Goal: Task Accomplishment & Management: Complete application form

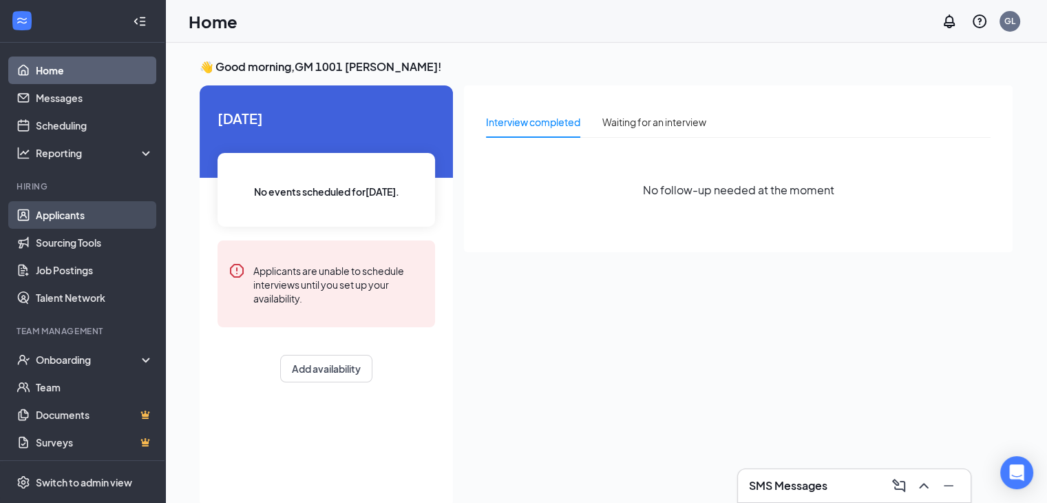
click at [56, 210] on link "Applicants" at bounding box center [95, 215] width 118 height 28
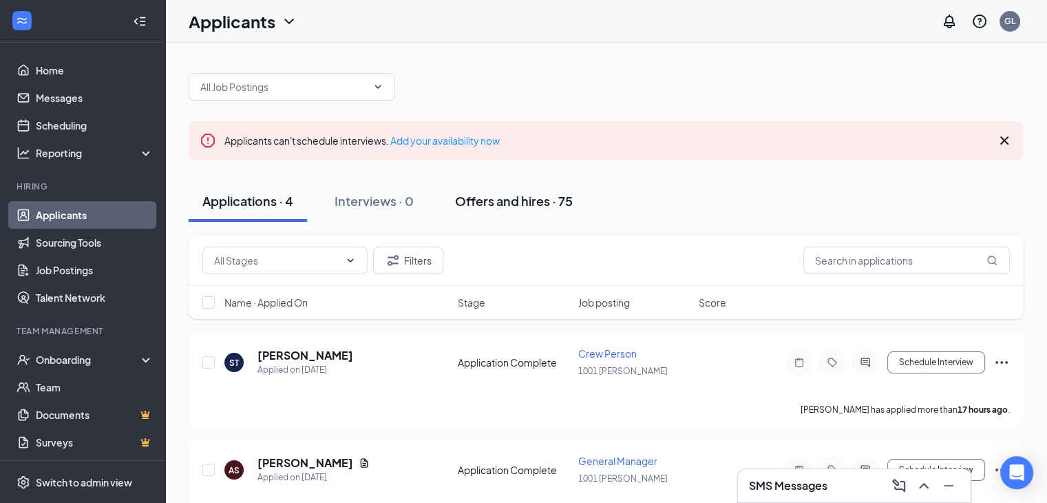
click at [504, 194] on div "Offers and hires · 75" at bounding box center [514, 200] width 118 height 17
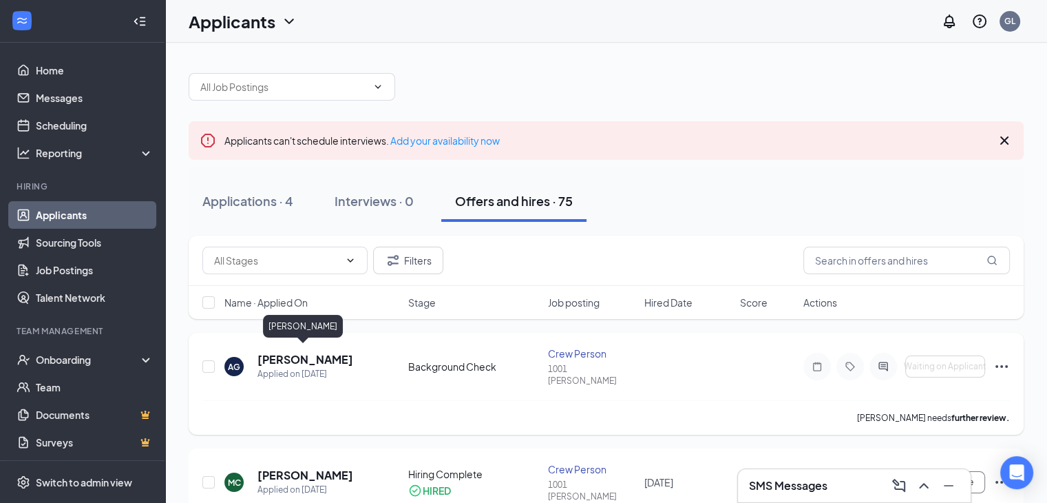
click at [306, 352] on h5 "[PERSON_NAME]" at bounding box center [306, 359] width 96 height 15
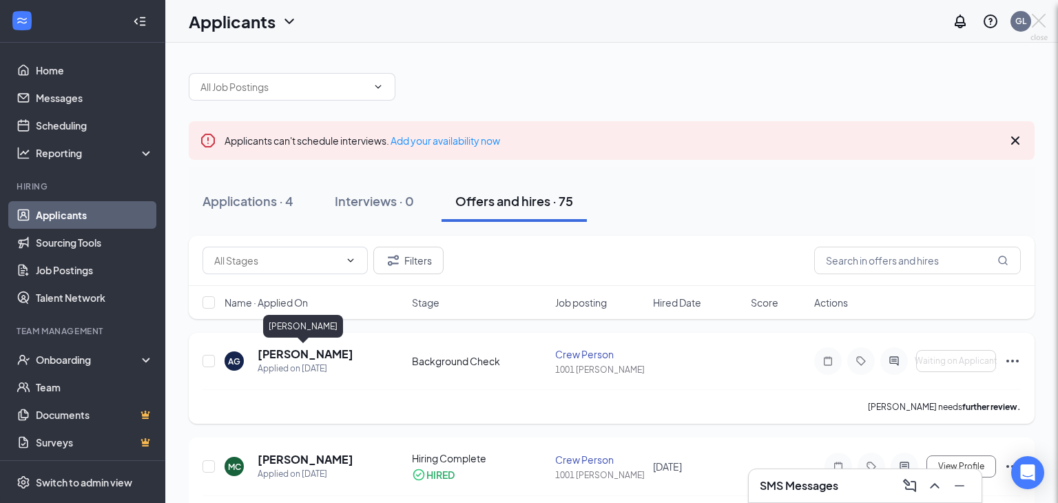
click at [306, 348] on div at bounding box center [529, 251] width 1058 height 503
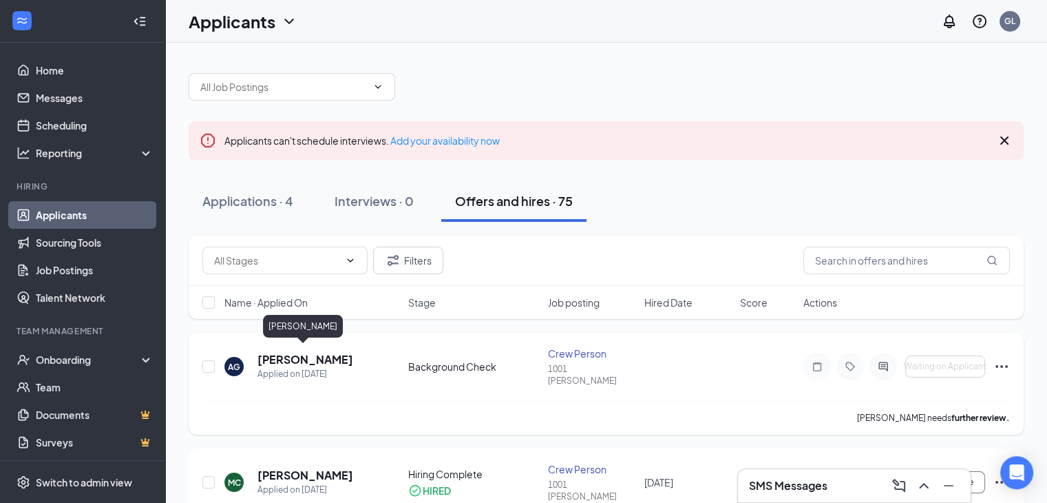
click at [304, 357] on h5 "[PERSON_NAME]" at bounding box center [306, 359] width 96 height 15
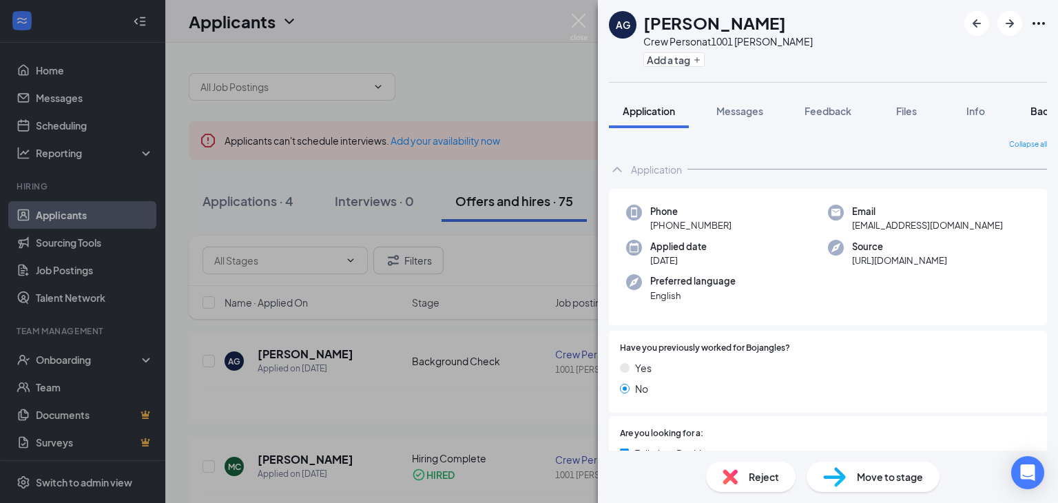
click at [1038, 112] on span "Background" at bounding box center [1058, 111] width 56 height 12
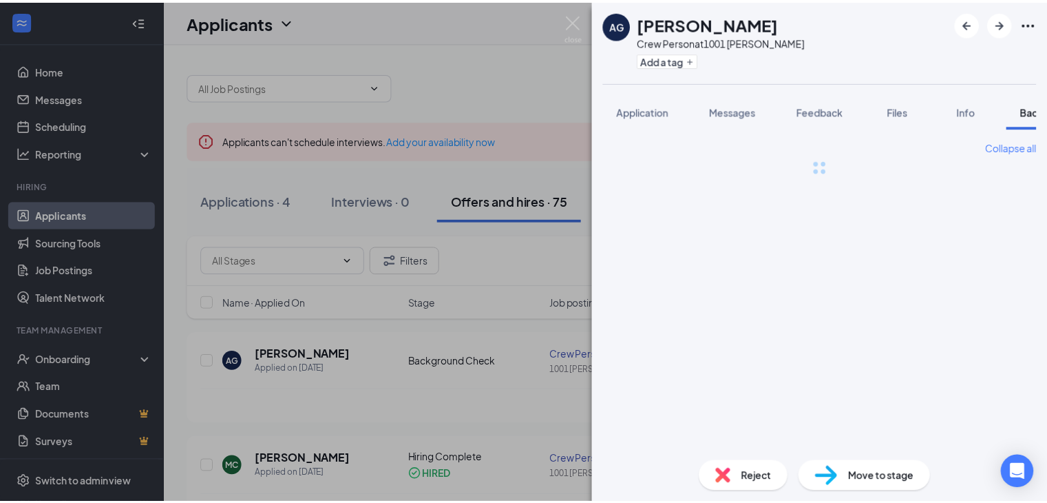
scroll to position [0, 56]
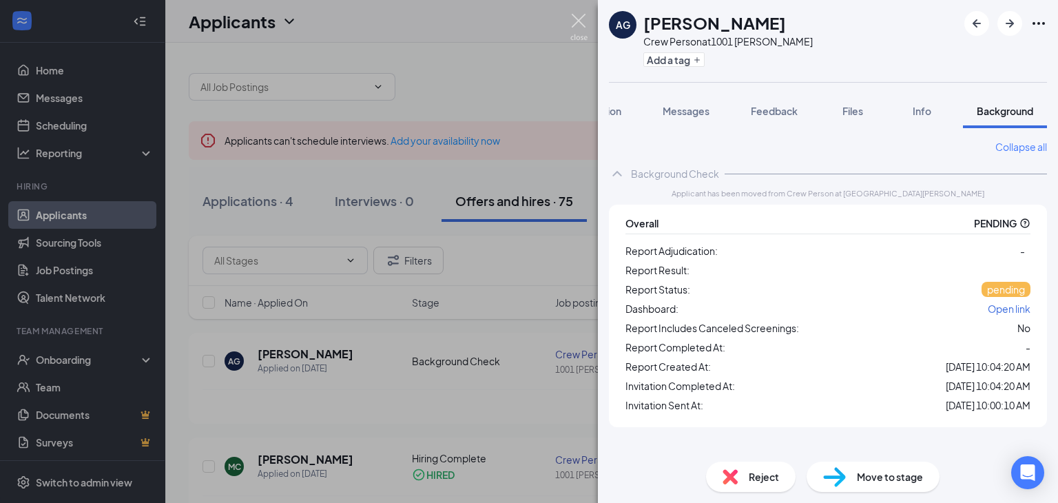
click at [579, 25] on img at bounding box center [578, 27] width 17 height 27
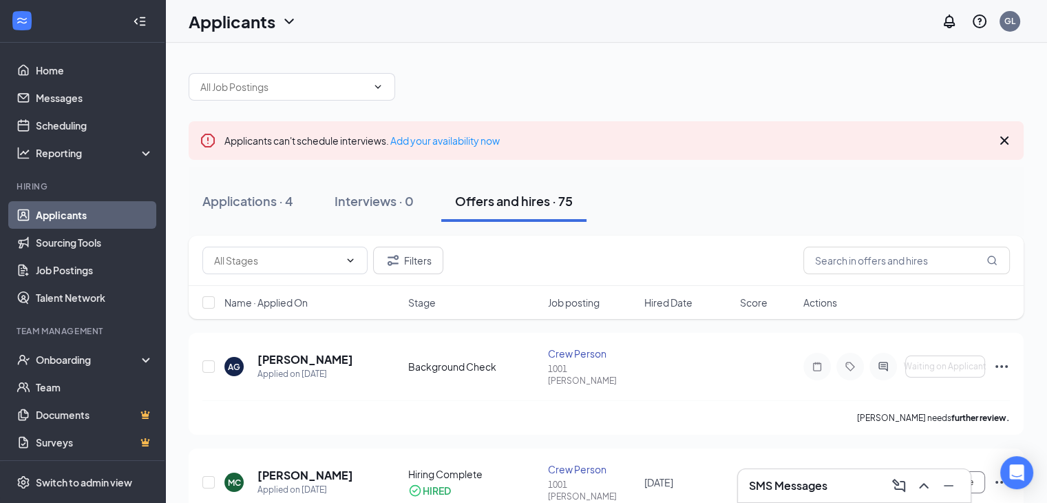
click at [579, 25] on div "Applicants GL" at bounding box center [606, 21] width 882 height 43
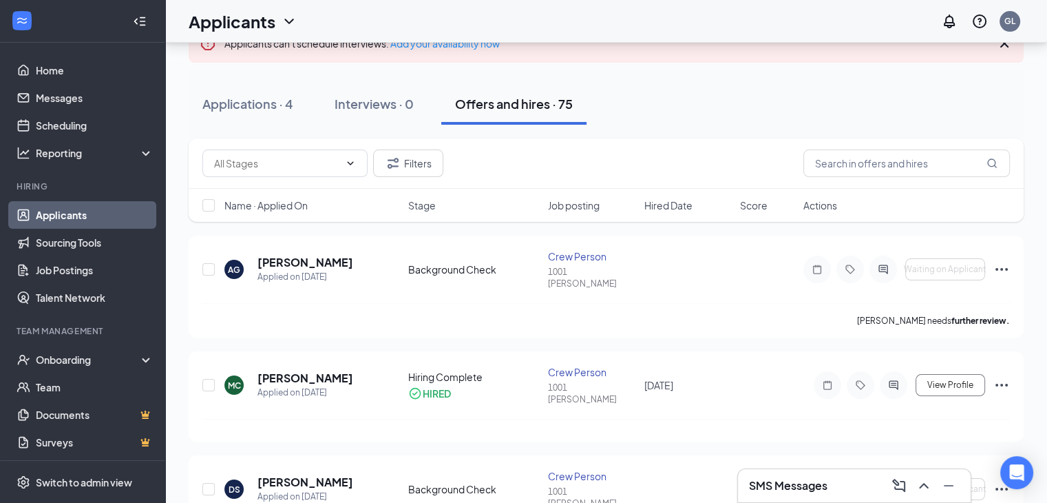
scroll to position [110, 0]
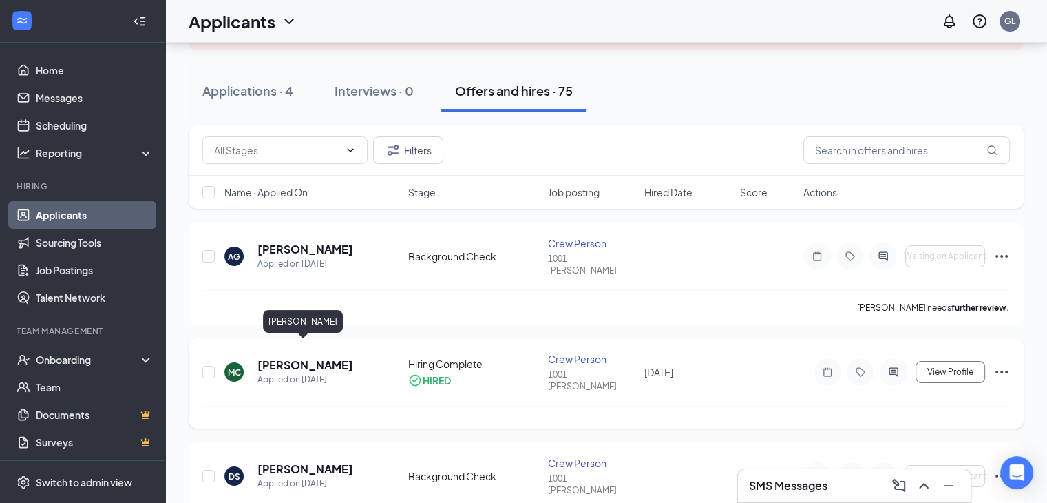
click at [320, 357] on h5 "[PERSON_NAME]" at bounding box center [306, 364] width 96 height 15
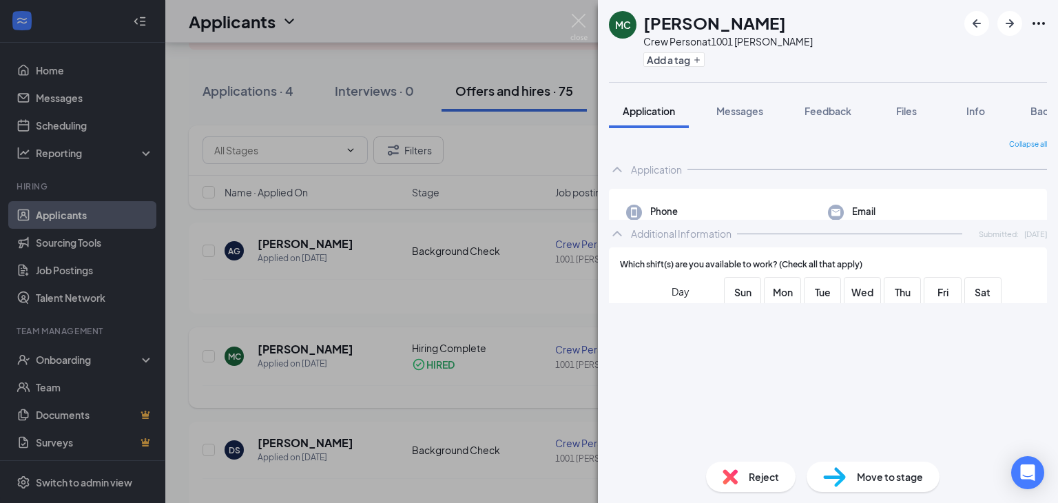
click at [320, 344] on div "MC [PERSON_NAME] Crew Person at 1001 [PERSON_NAME] Add a tag Application Messag…" at bounding box center [529, 251] width 1058 height 503
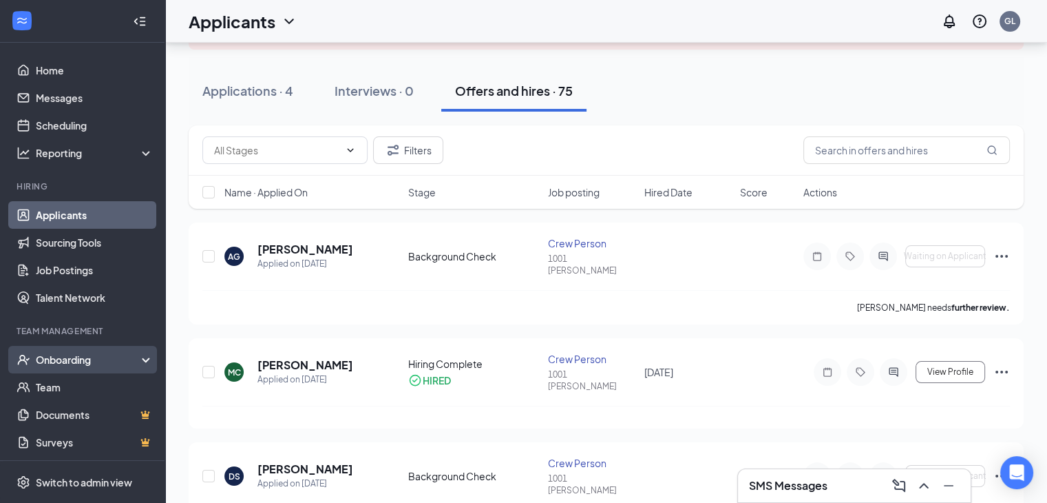
click at [74, 353] on div "Onboarding" at bounding box center [89, 360] width 106 height 14
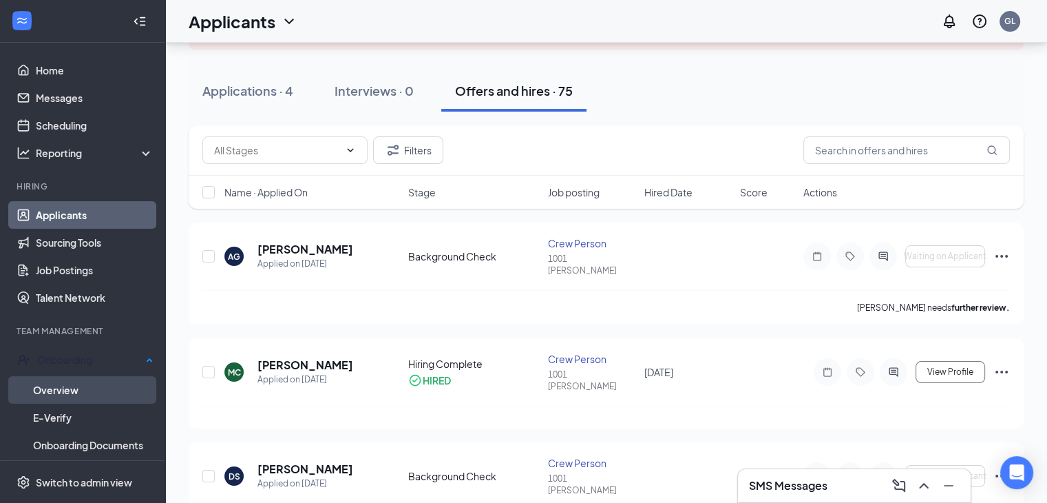
click at [62, 384] on link "Overview" at bounding box center [93, 390] width 120 height 28
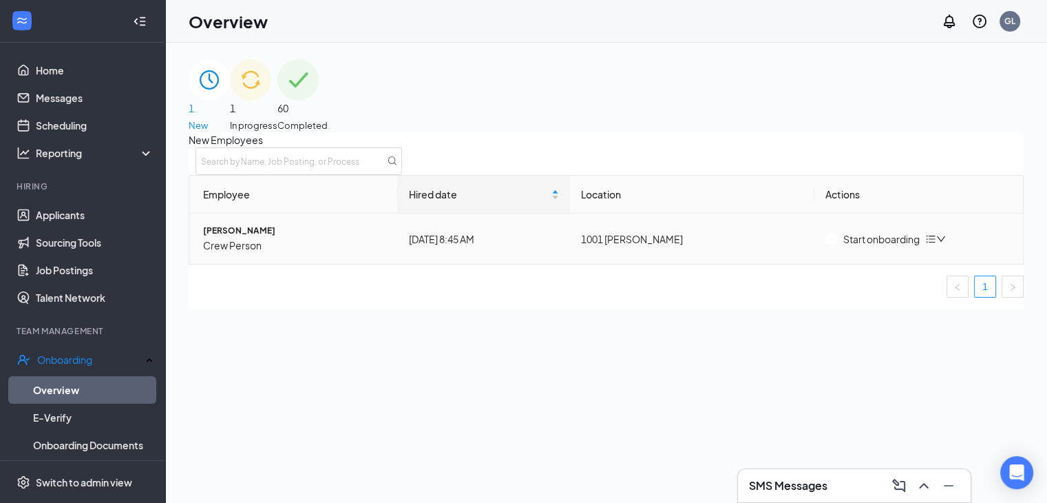
click at [832, 245] on img "button" at bounding box center [832, 239] width 12 height 12
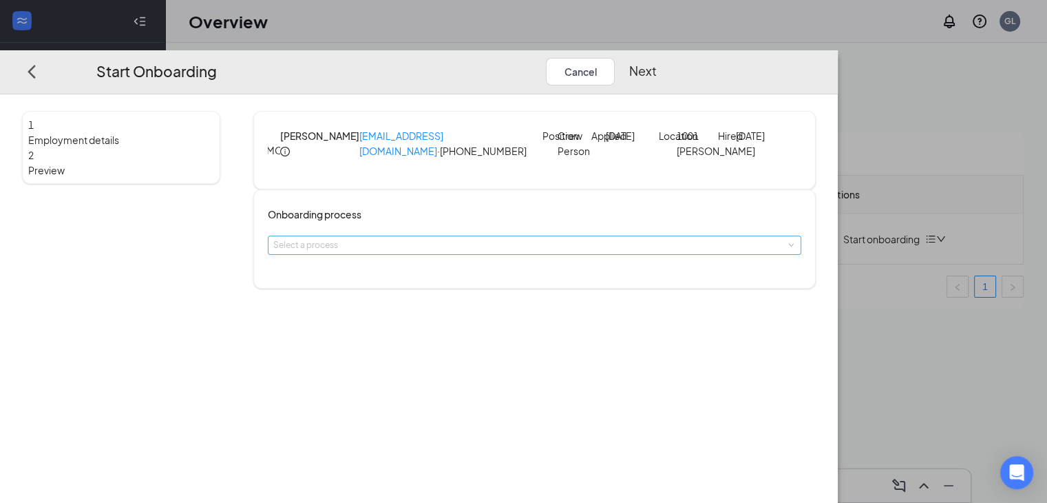
click at [481, 252] on div "Select a process" at bounding box center [531, 245] width 516 height 14
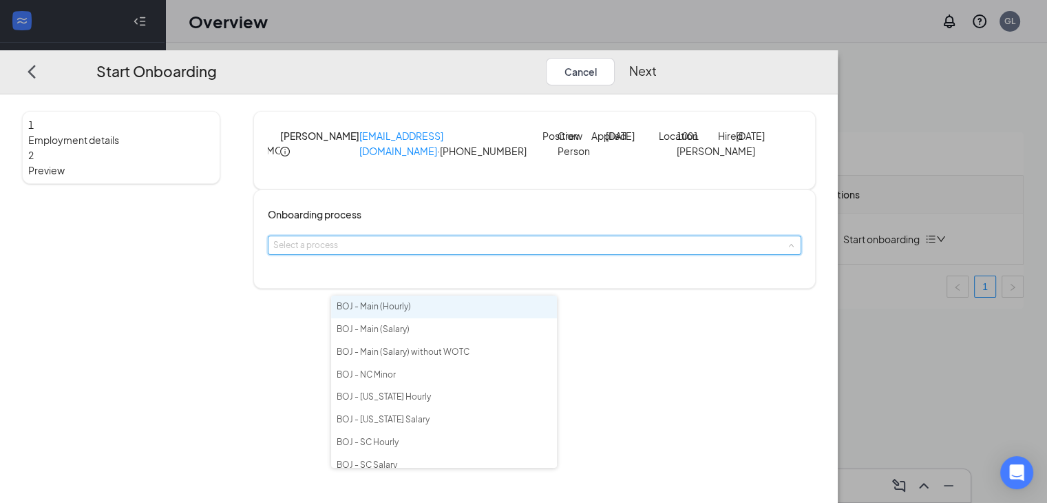
click at [452, 310] on li "BOJ - Main (Hourly)" at bounding box center [444, 306] width 226 height 23
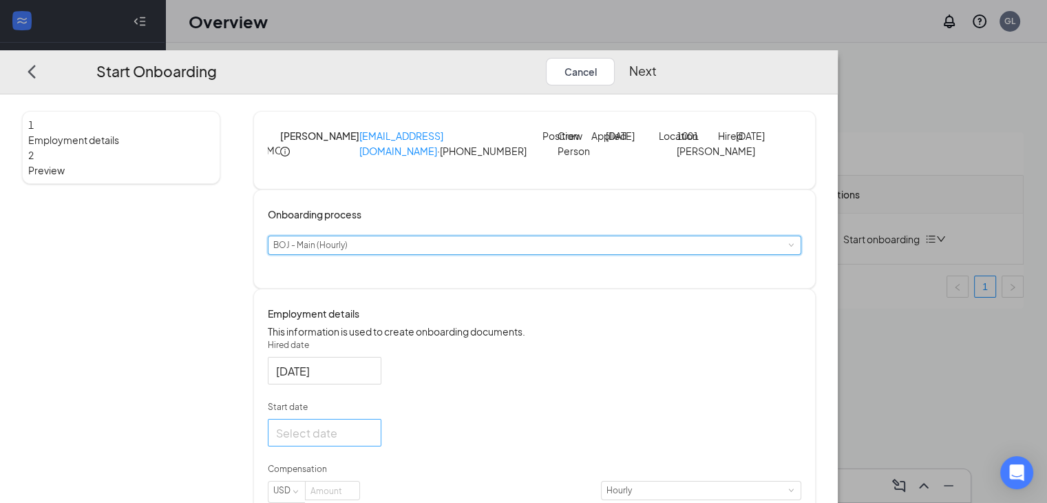
click at [373, 441] on div at bounding box center [324, 432] width 97 height 17
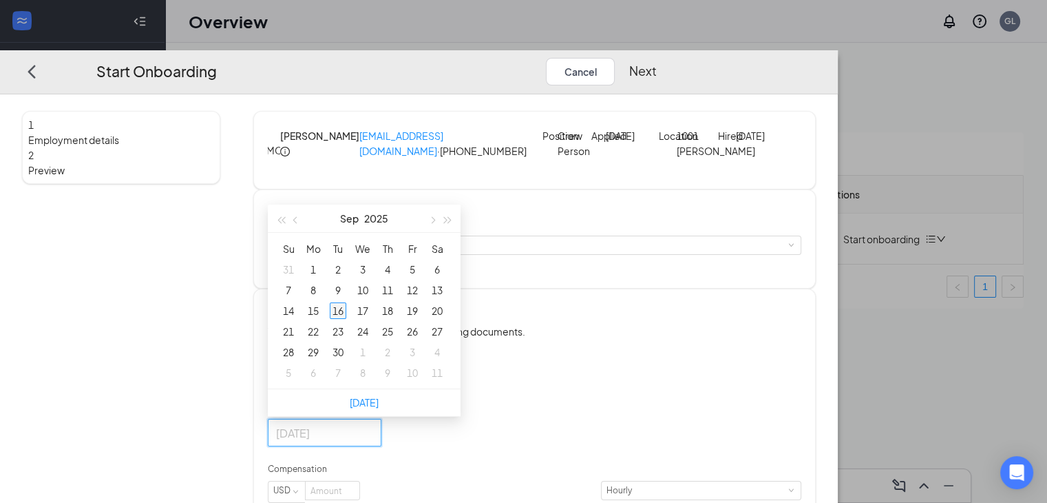
type input "[DATE]"
click at [346, 319] on div "16" at bounding box center [338, 310] width 17 height 17
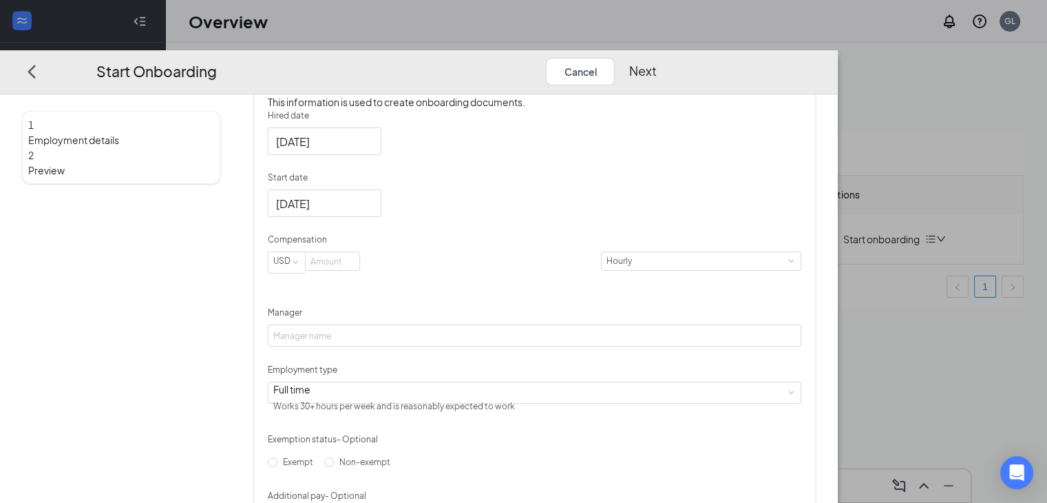
scroll to position [247, 0]
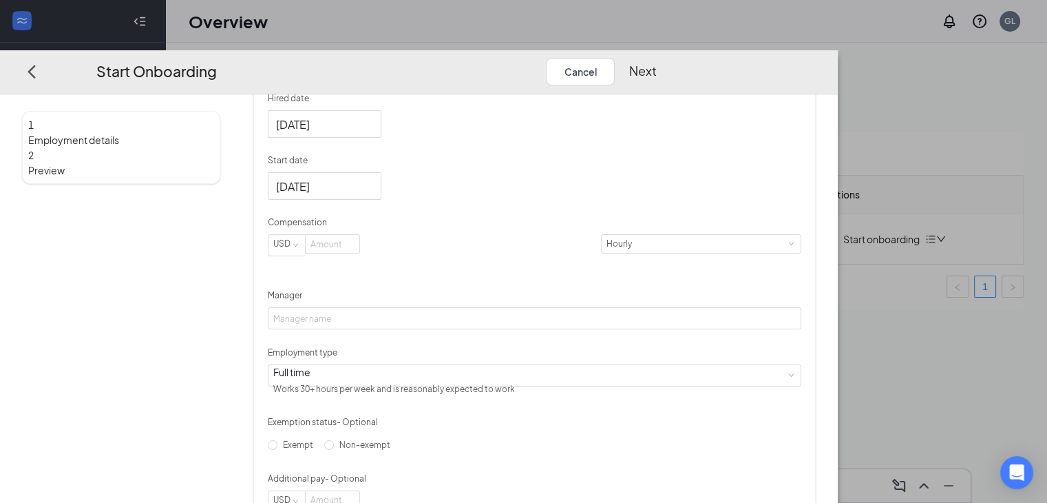
click at [408, 229] on p "Compensation" at bounding box center [535, 222] width 534 height 12
click at [359, 253] on input at bounding box center [333, 244] width 54 height 18
type input "15"
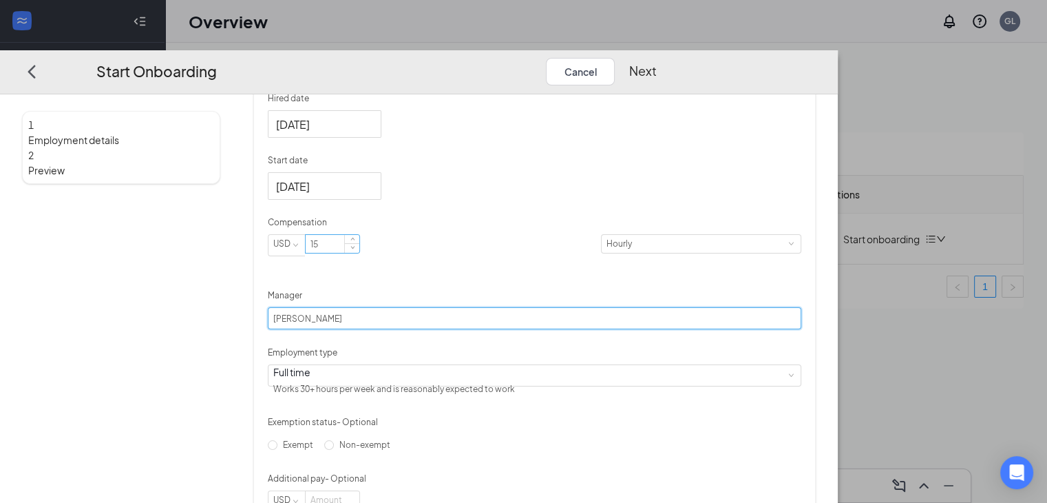
type input "[PERSON_NAME]"
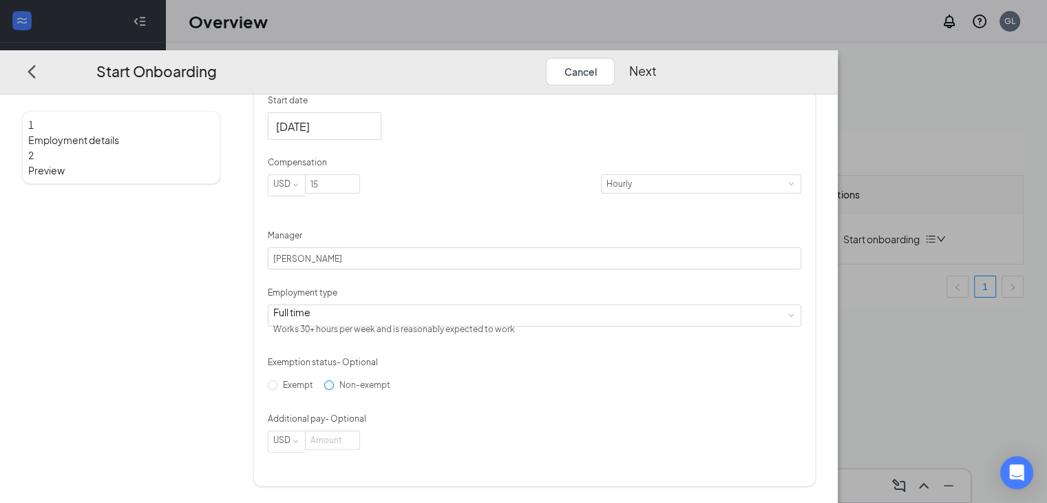
click at [342, 390] on span "Non-exempt" at bounding box center [365, 384] width 62 height 10
click at [334, 390] on input "Non-exempt" at bounding box center [329, 385] width 10 height 10
radio input "true"
click at [656, 58] on button "Next" at bounding box center [643, 72] width 28 height 28
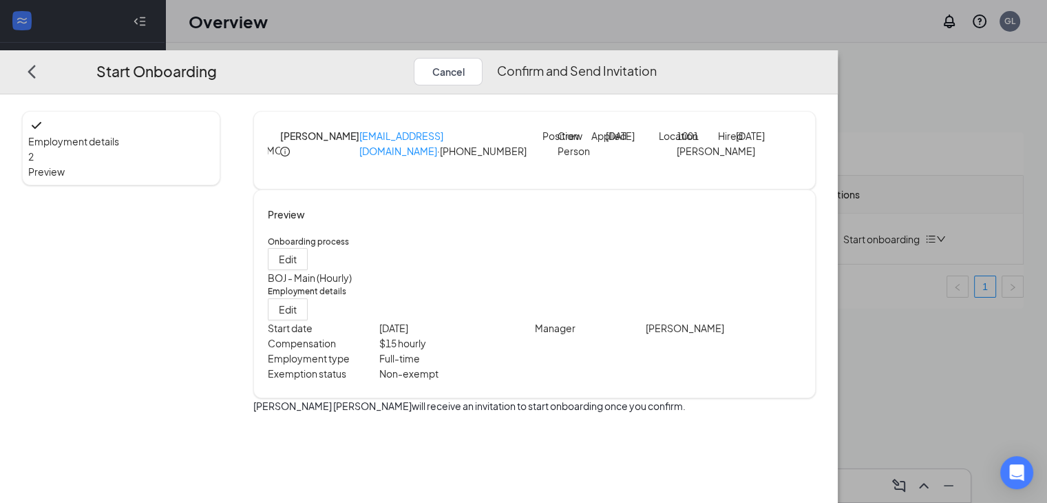
scroll to position [0, 0]
click at [684, 58] on div "Start Onboarding Cancel Confirm and Send Invitation" at bounding box center [376, 72] width 615 height 28
click at [656, 58] on button "Confirm and Send Invitation" at bounding box center [576, 72] width 160 height 28
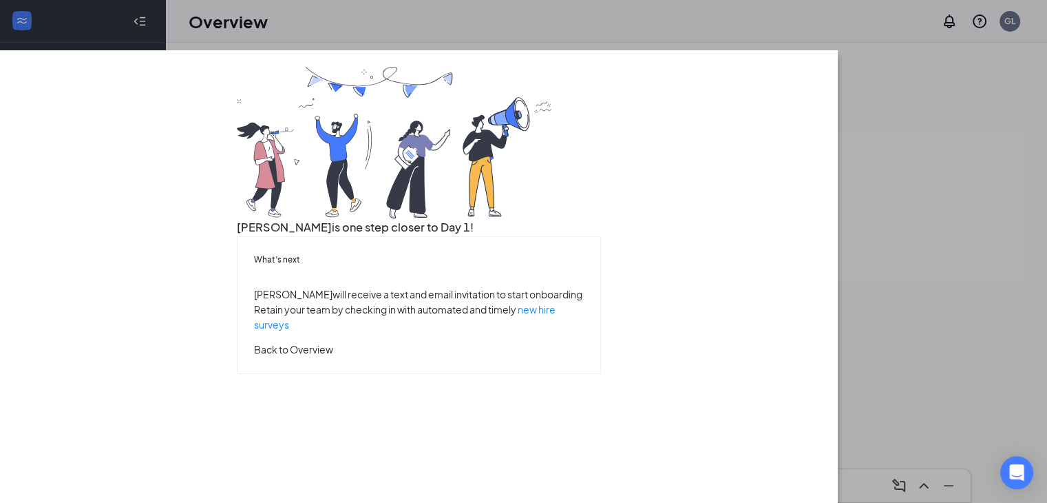
scroll to position [59, 0]
click at [333, 357] on button "Back to Overview" at bounding box center [293, 349] width 79 height 15
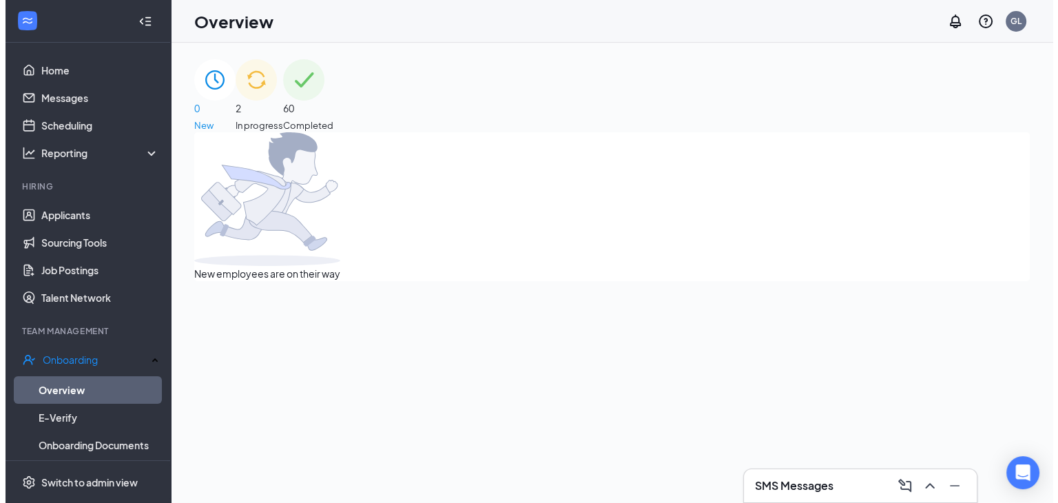
scroll to position [0, 0]
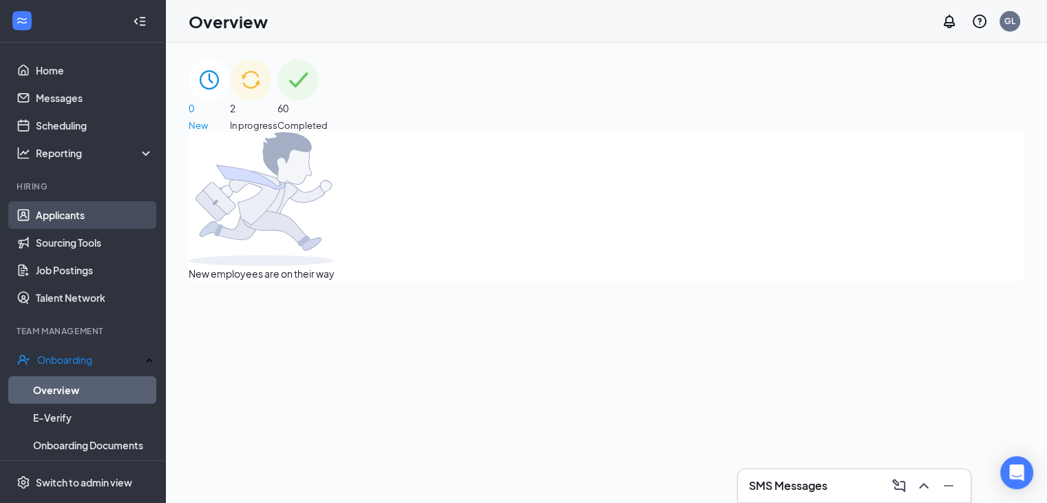
click at [36, 220] on link "Applicants" at bounding box center [95, 215] width 118 height 28
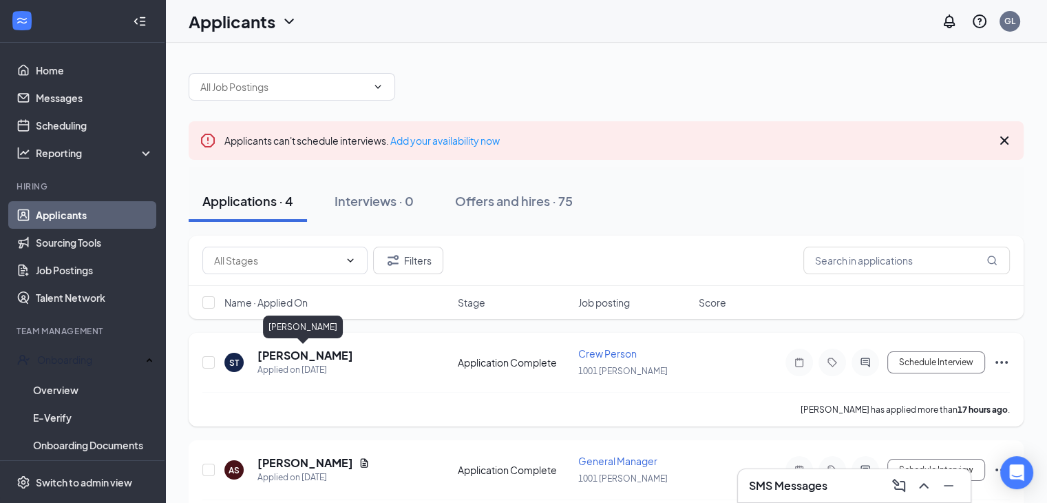
click at [322, 354] on h5 "[PERSON_NAME]" at bounding box center [306, 355] width 96 height 15
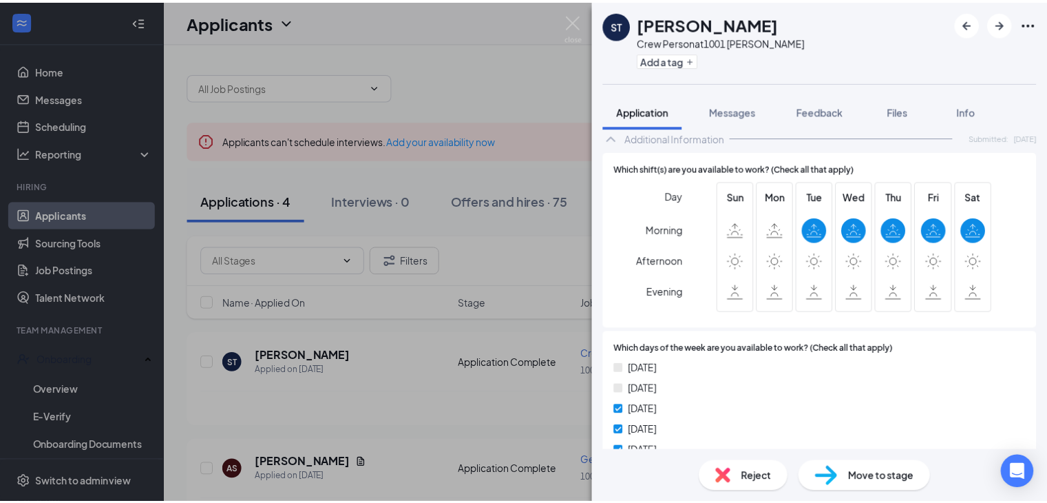
scroll to position [708, 0]
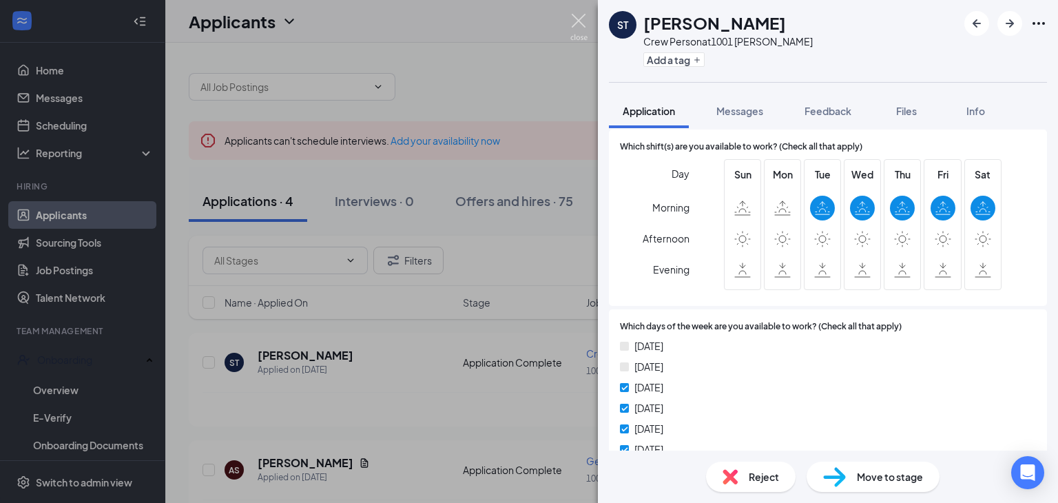
click at [578, 28] on img at bounding box center [578, 27] width 17 height 27
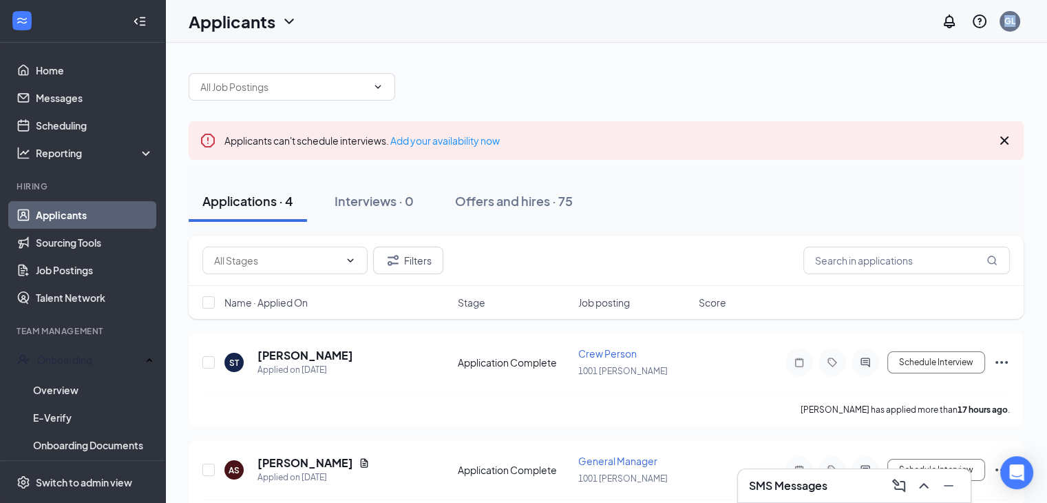
drag, startPoint x: 578, startPoint y: 28, endPoint x: 1057, endPoint y: -60, distance: 486.6
click at [1047, 0] on html "Home Messages Scheduling Reporting Hiring Applicants Sourcing Tools Job Posting…" at bounding box center [523, 251] width 1047 height 503
